Goal: Task Accomplishment & Management: Use online tool/utility

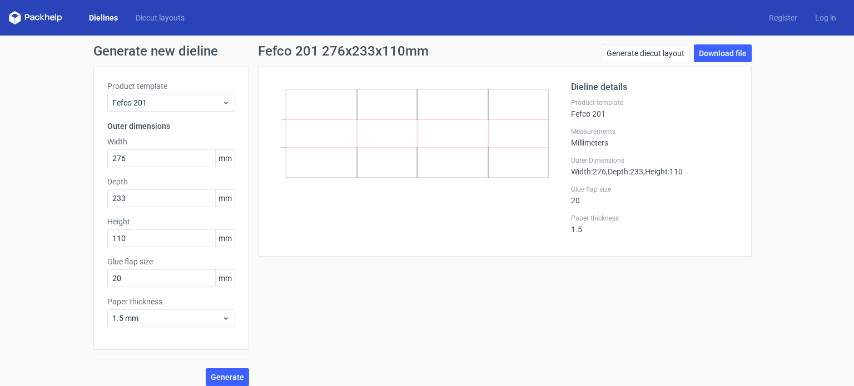
scroll to position [8, 0]
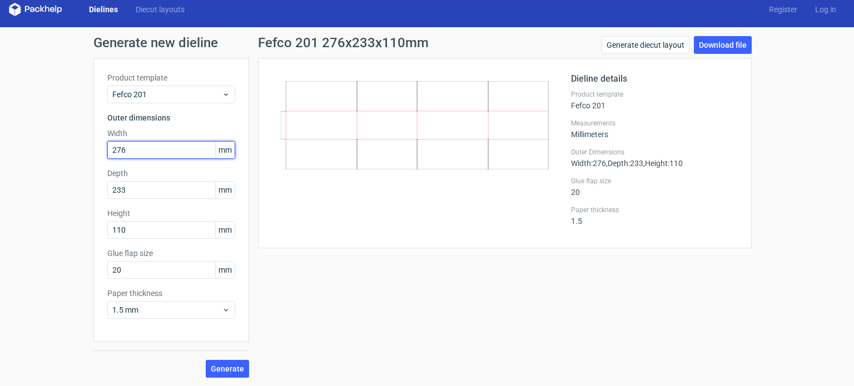
click at [127, 153] on input "276" at bounding box center [171, 150] width 128 height 18
drag, startPoint x: 135, startPoint y: 146, endPoint x: 102, endPoint y: 149, distance: 32.9
click at [87, 155] on div "Generate new dieline Product template Fefco 201 Outer dimensions Width 276 mm D…" at bounding box center [427, 207] width 854 height 360
type input "258"
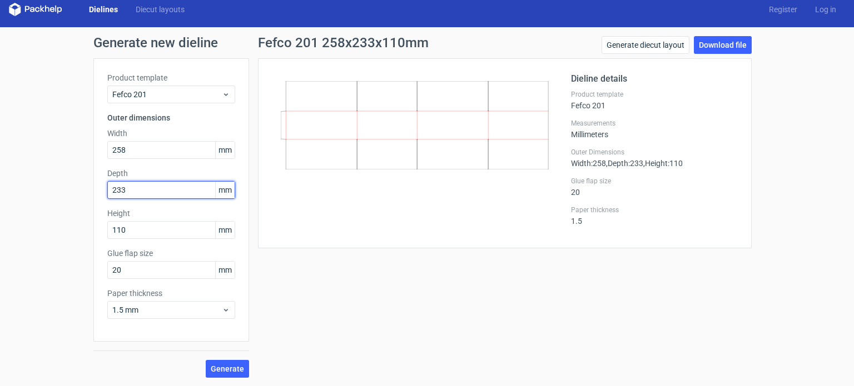
drag, startPoint x: 131, startPoint y: 189, endPoint x: 107, endPoint y: 192, distance: 24.1
click at [107, 192] on input "233" at bounding box center [171, 190] width 128 height 18
type input "172"
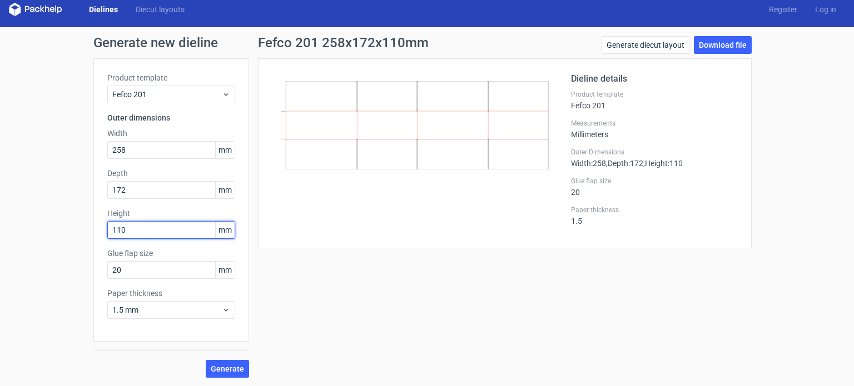
drag, startPoint x: 130, startPoint y: 235, endPoint x: 97, endPoint y: 228, distance: 33.4
click at [97, 228] on div "Product template Fefco 201 Outer dimensions Width 258 mm Depth 172 mm Height 11…" at bounding box center [171, 199] width 156 height 283
type input "56"
click at [219, 367] on span "Generate" at bounding box center [227, 369] width 33 height 8
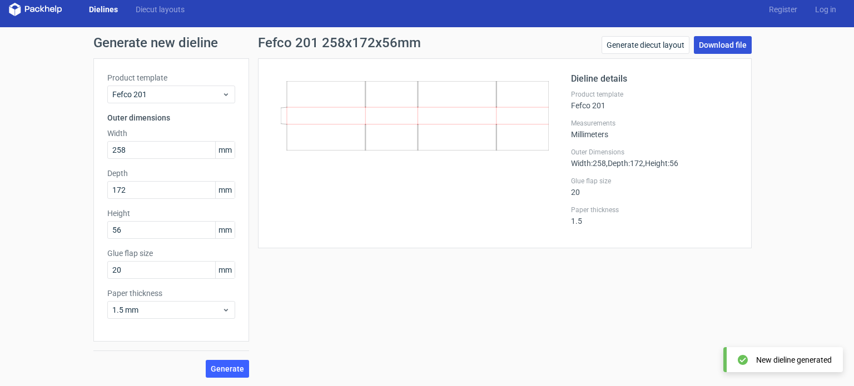
click at [712, 44] on link "Download file" at bounding box center [723, 45] width 58 height 18
